Goal: Download file/media

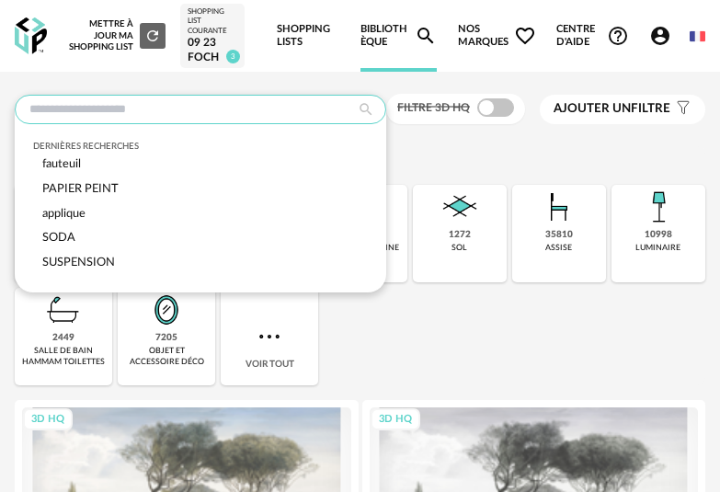
click at [320, 115] on input "text" at bounding box center [200, 109] width 371 height 29
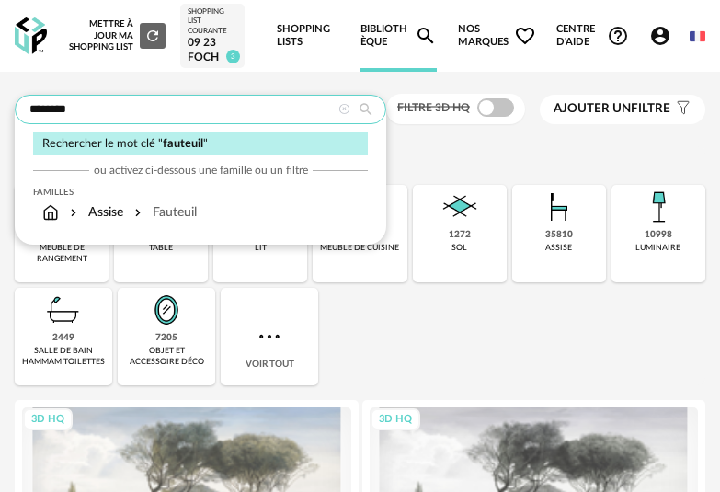
type input "********"
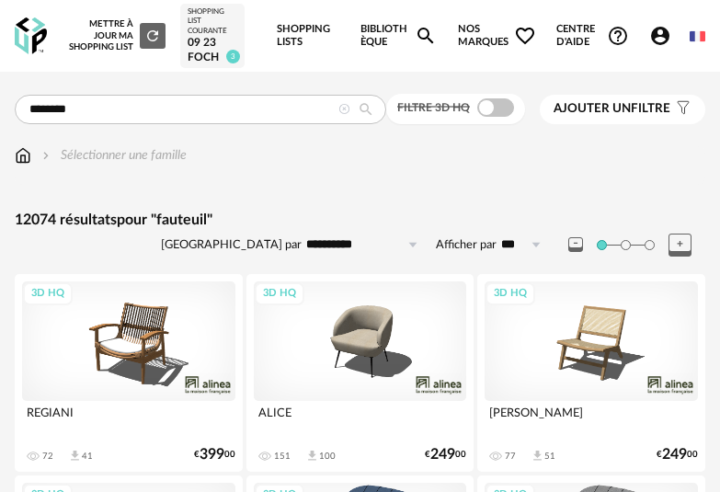
click at [661, 33] on icon "Account Circle icon" at bounding box center [660, 36] width 22 height 22
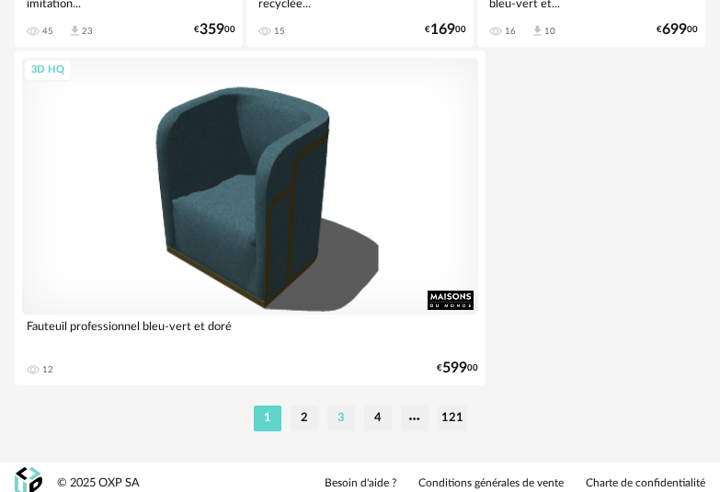
scroll to position [6878, 0]
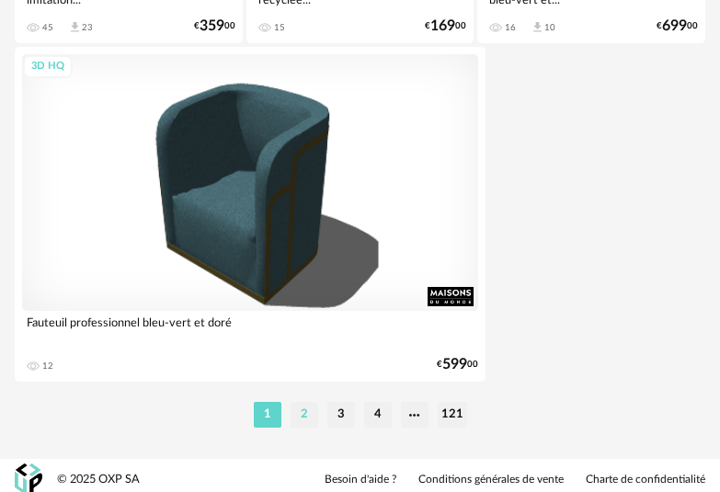
click at [298, 415] on li "2" at bounding box center [304, 415] width 28 height 26
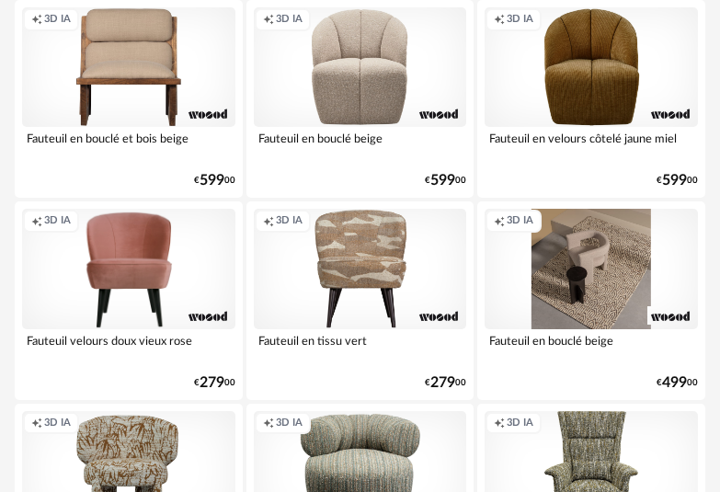
scroll to position [3160, 0]
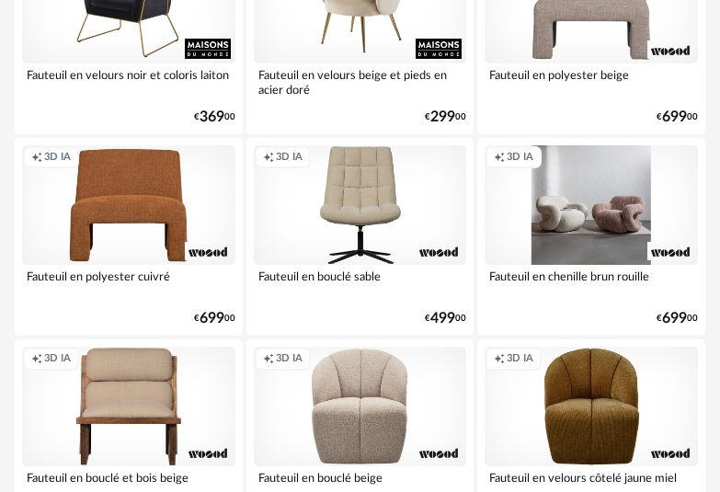
click at [642, 227] on div "Creation icon 3D IA" at bounding box center [590, 204] width 213 height 119
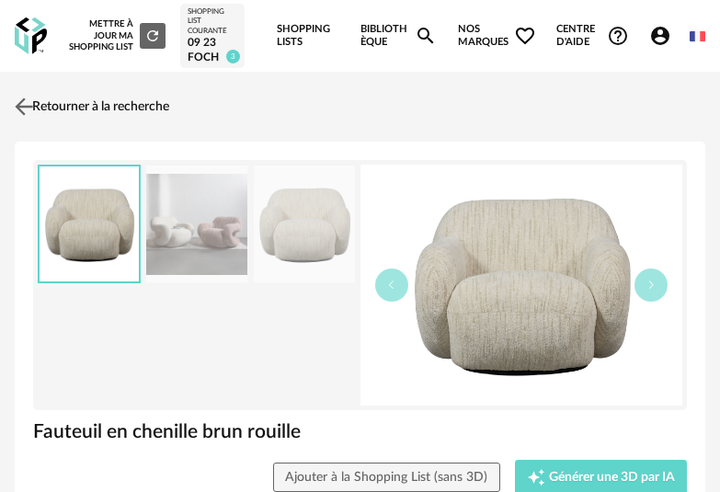
click at [37, 105] on img at bounding box center [24, 107] width 27 height 27
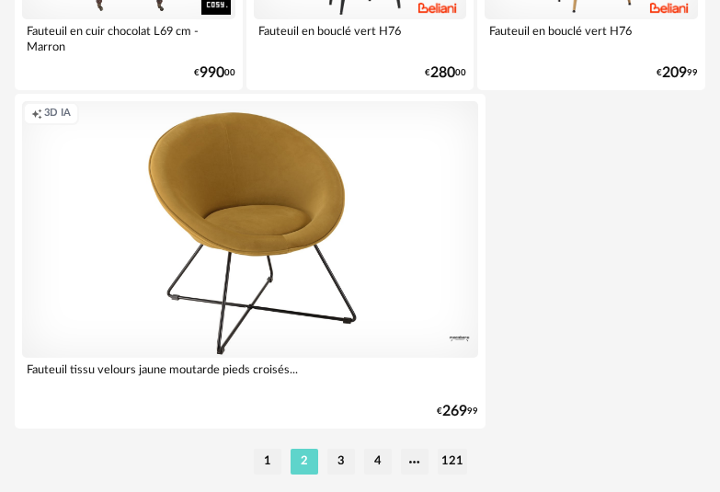
scroll to position [6835, 0]
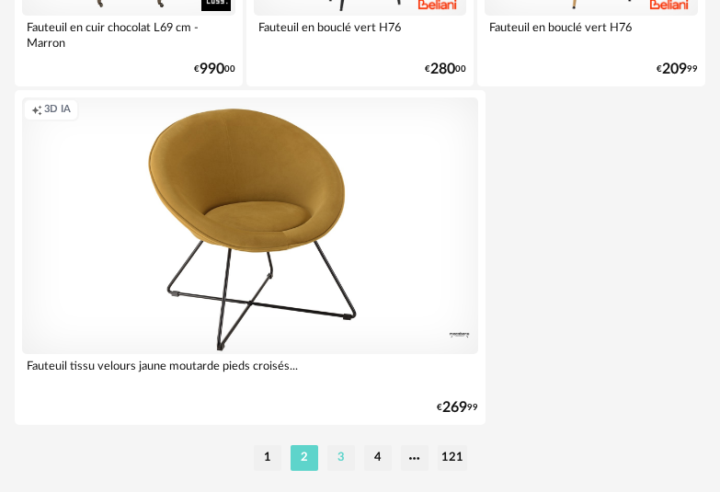
click at [343, 464] on li "3" at bounding box center [341, 458] width 28 height 26
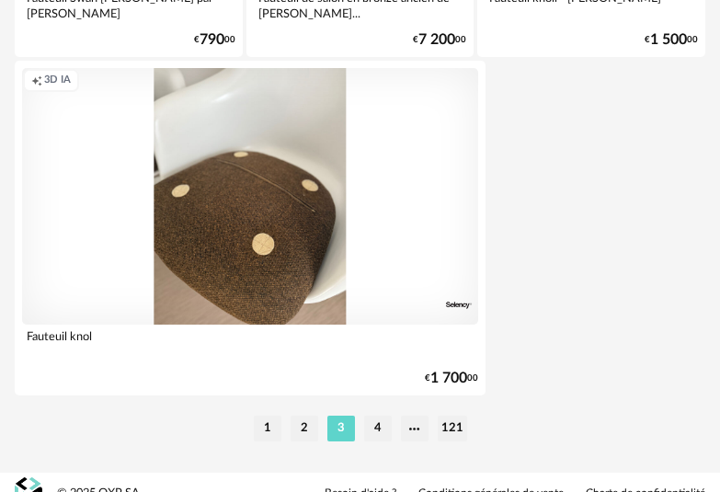
scroll to position [6887, 0]
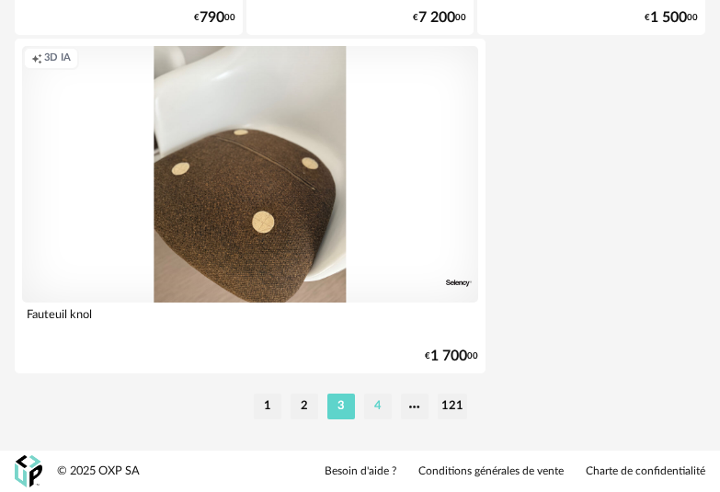
click at [373, 403] on li "4" at bounding box center [378, 406] width 28 height 26
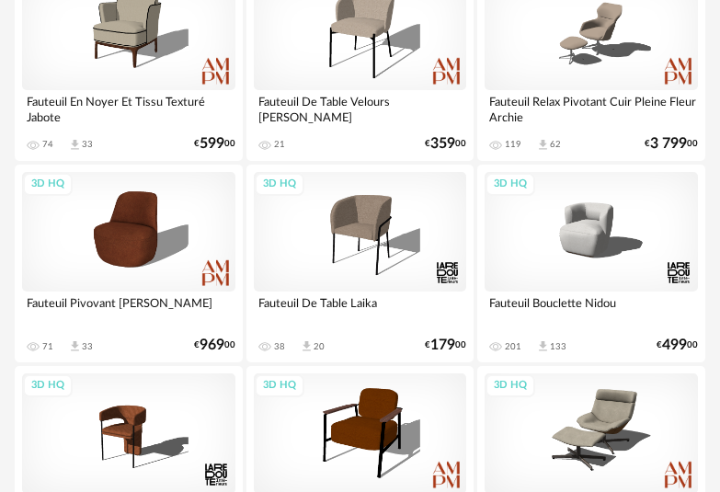
scroll to position [2732, 0]
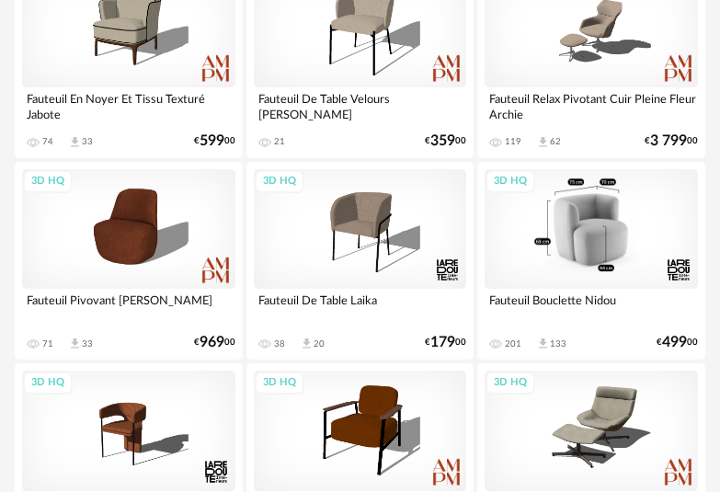
click at [615, 275] on div "3D HQ" at bounding box center [590, 228] width 213 height 119
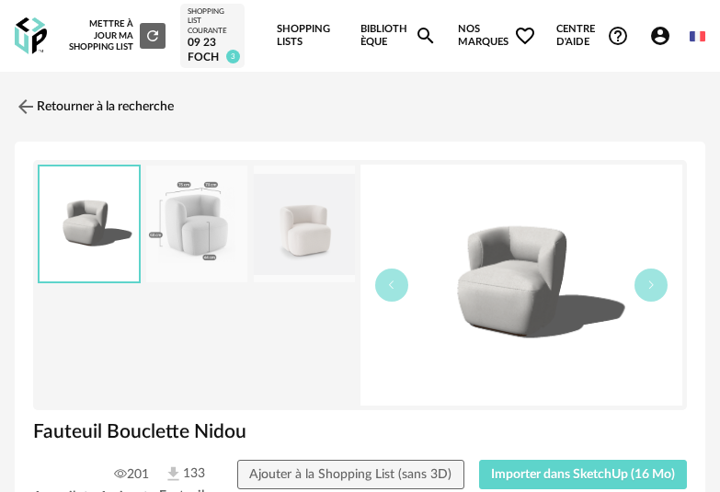
click at [549, 456] on div "Fauteuil Bouclette Nidou" at bounding box center [360, 439] width 672 height 40
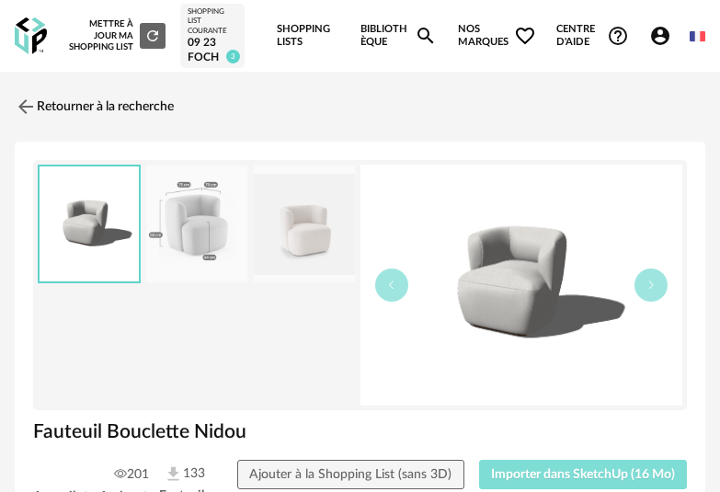
click at [540, 468] on span "Importer dans SketchUp (16 Mo)" at bounding box center [583, 474] width 184 height 13
